Goal: Find specific page/section: Find specific page/section

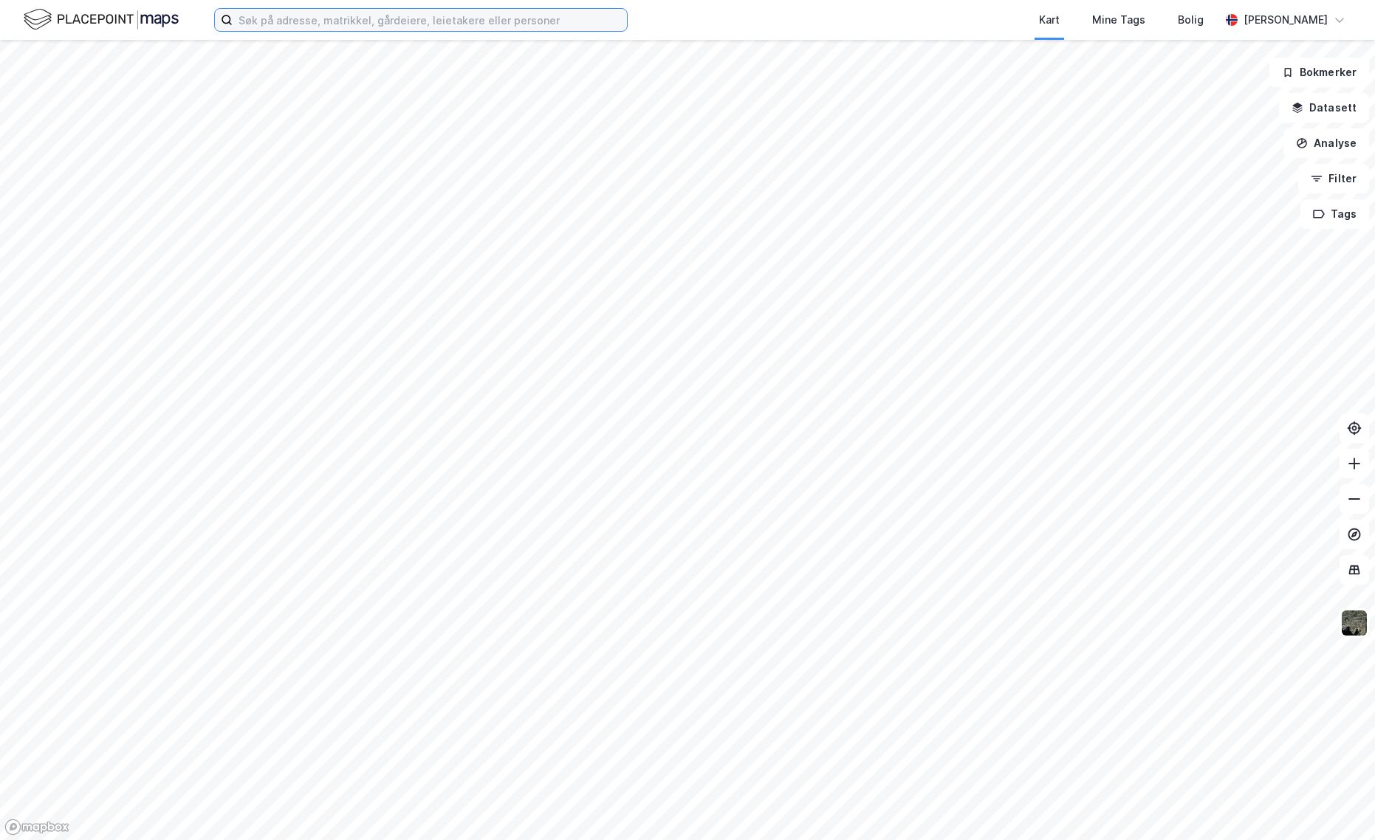
click at [283, 18] on input at bounding box center [430, 20] width 394 height 22
click at [622, 0] on div "Kart Mine Tags [PERSON_NAME] Bokmerker Datasett Analyse Filter Tags" at bounding box center [687, 420] width 1375 height 840
click at [1039, 23] on div "Kart" at bounding box center [1049, 20] width 21 height 18
